Goal: Task Accomplishment & Management: Use online tool/utility

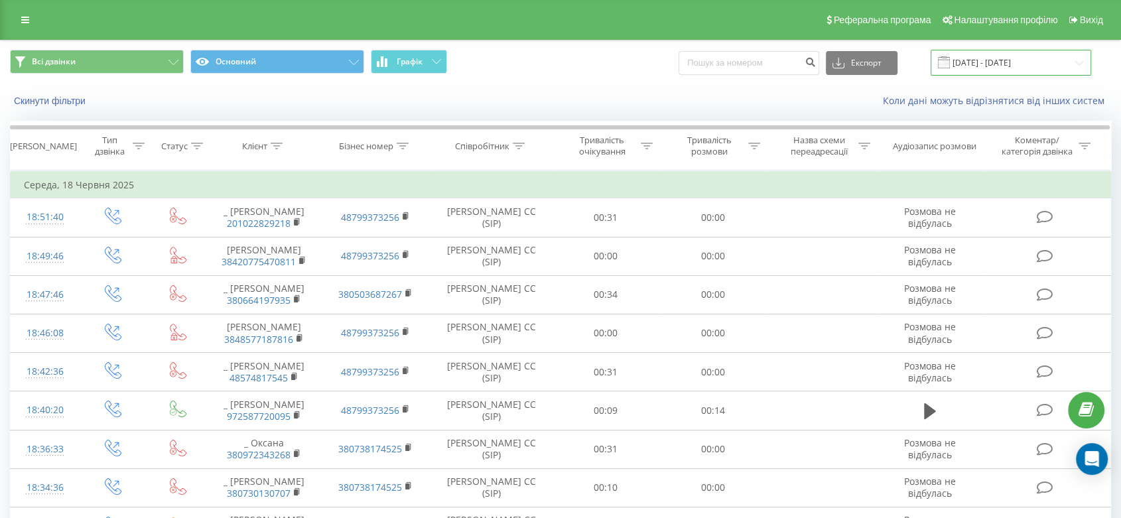
click at [1003, 68] on input "[DATE] - [DATE]" at bounding box center [1010, 63] width 160 height 26
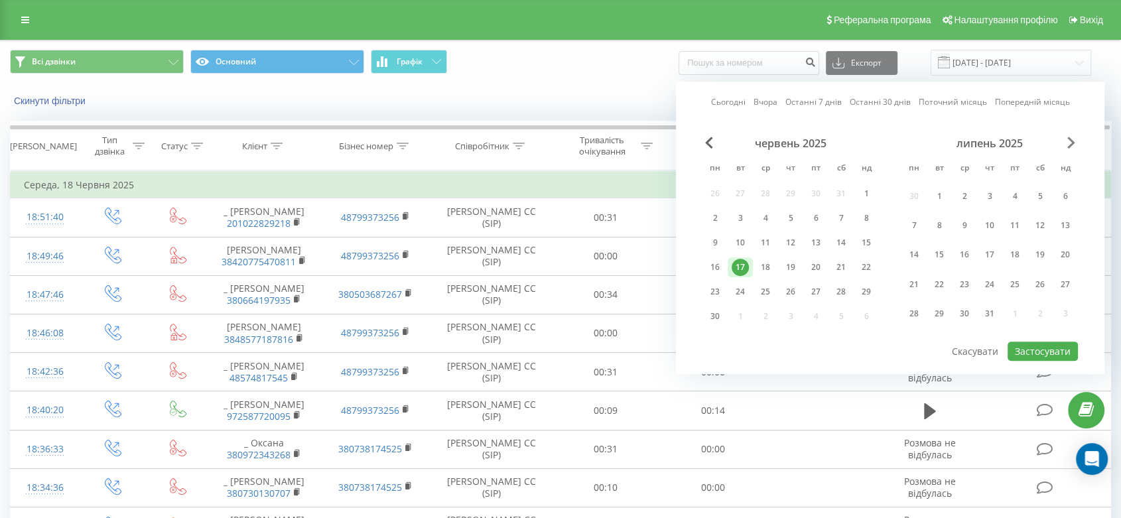
click at [1067, 140] on span "Next Month" at bounding box center [1071, 143] width 8 height 12
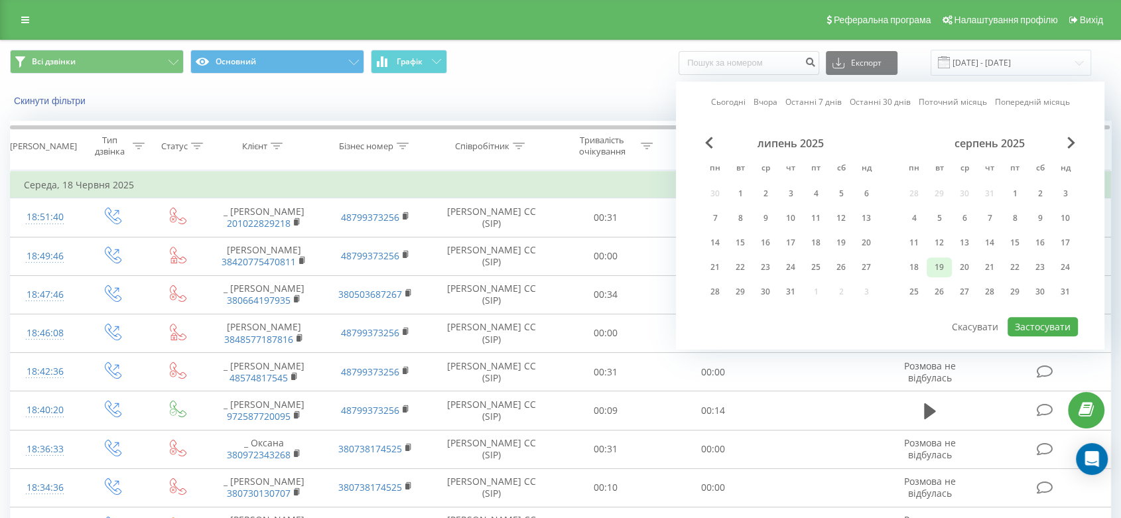
click at [942, 264] on div "19" at bounding box center [938, 267] width 17 height 17
click at [1030, 317] on button "Застосувати" at bounding box center [1042, 326] width 70 height 19
type input "[DATE] - [DATE]"
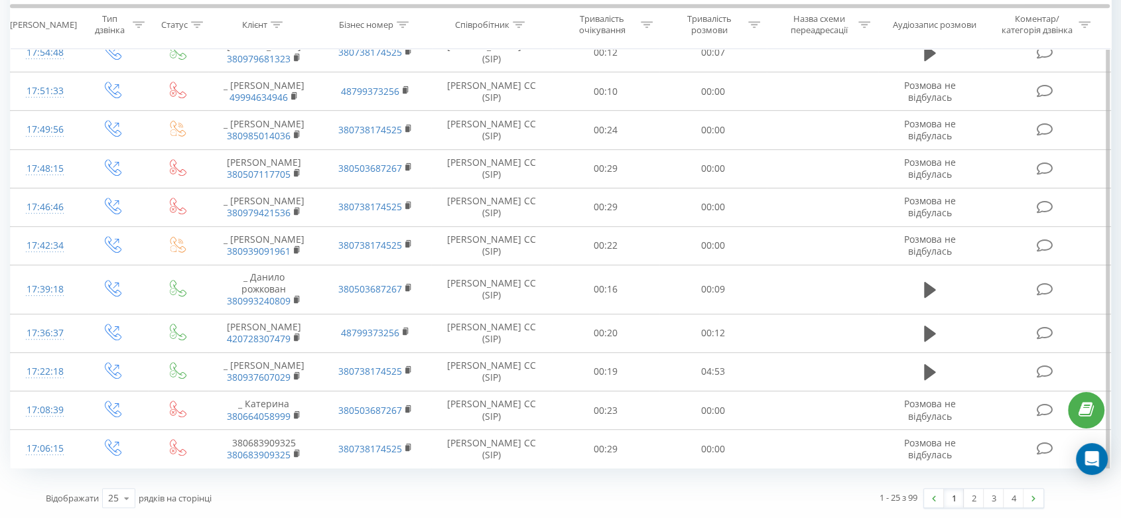
scroll to position [755, 0]
click at [748, 19] on div "Тривалість розмови" at bounding box center [717, 25] width 86 height 23
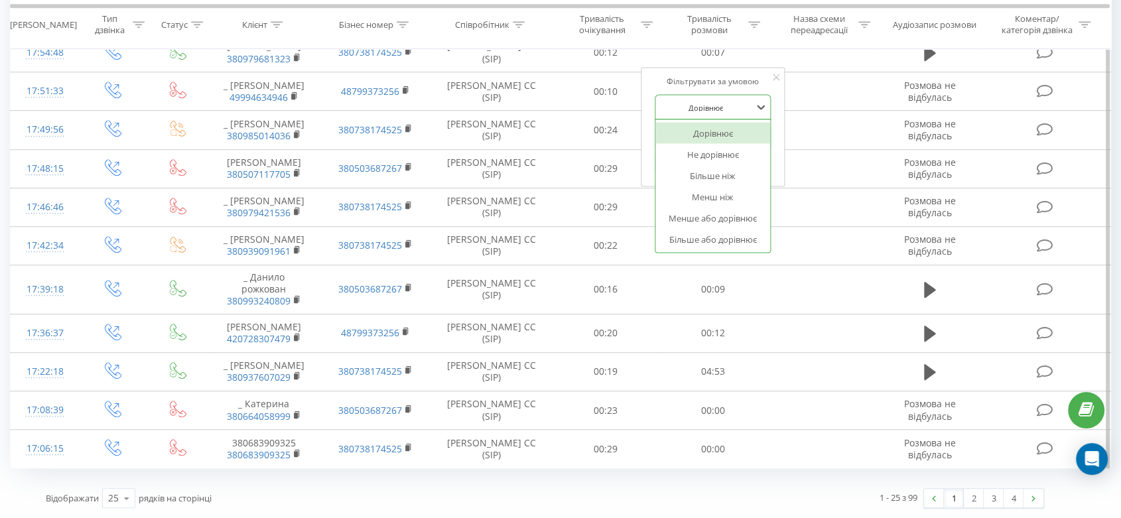
click at [744, 101] on div at bounding box center [705, 107] width 94 height 13
click at [738, 165] on div "Більше ніж" at bounding box center [712, 175] width 115 height 21
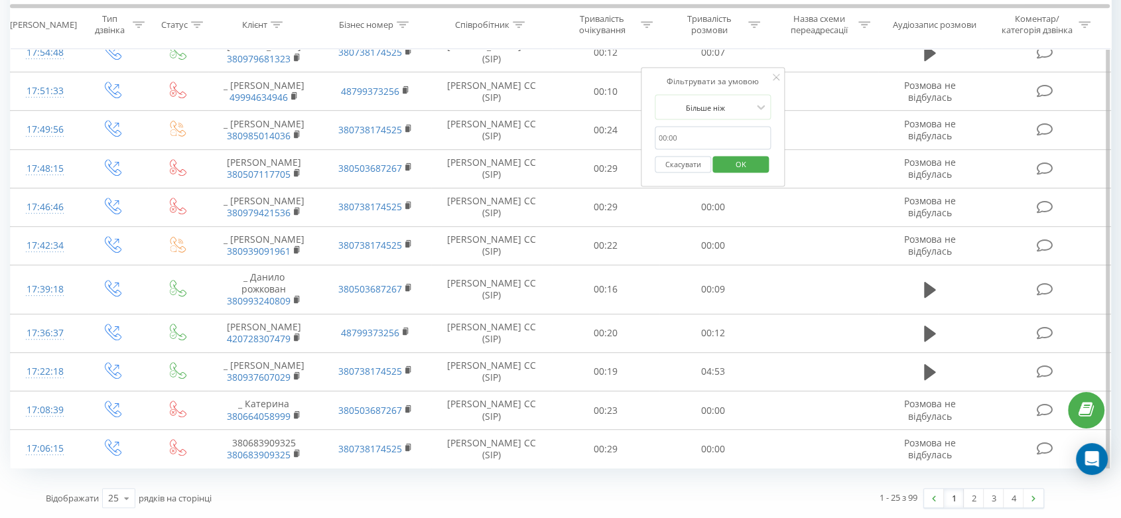
click at [725, 127] on input "text" at bounding box center [712, 138] width 117 height 23
type input "0059"
click at [737, 153] on span "OK" at bounding box center [740, 163] width 37 height 21
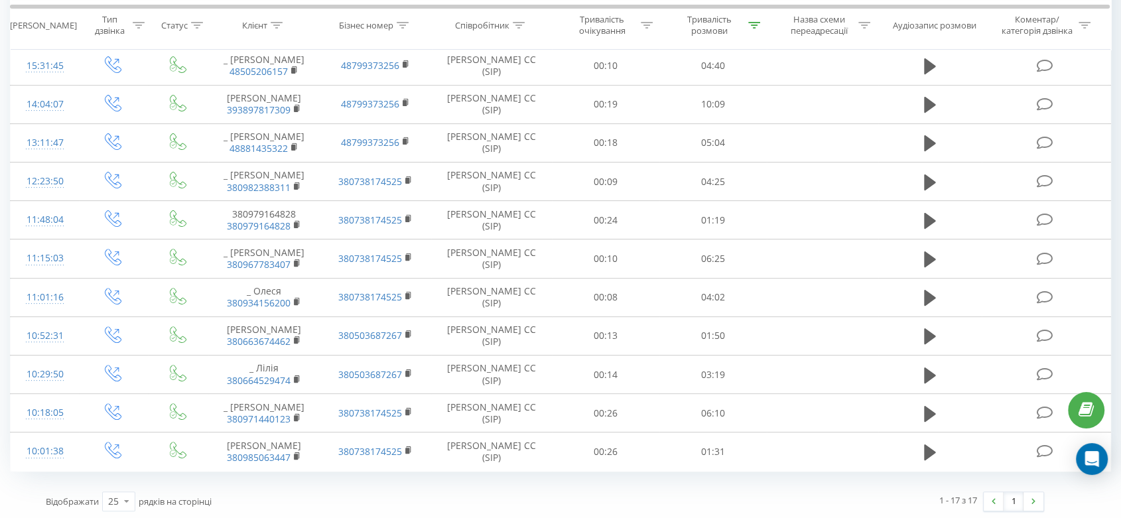
scroll to position [384, 0]
